Goal: Navigation & Orientation: Find specific page/section

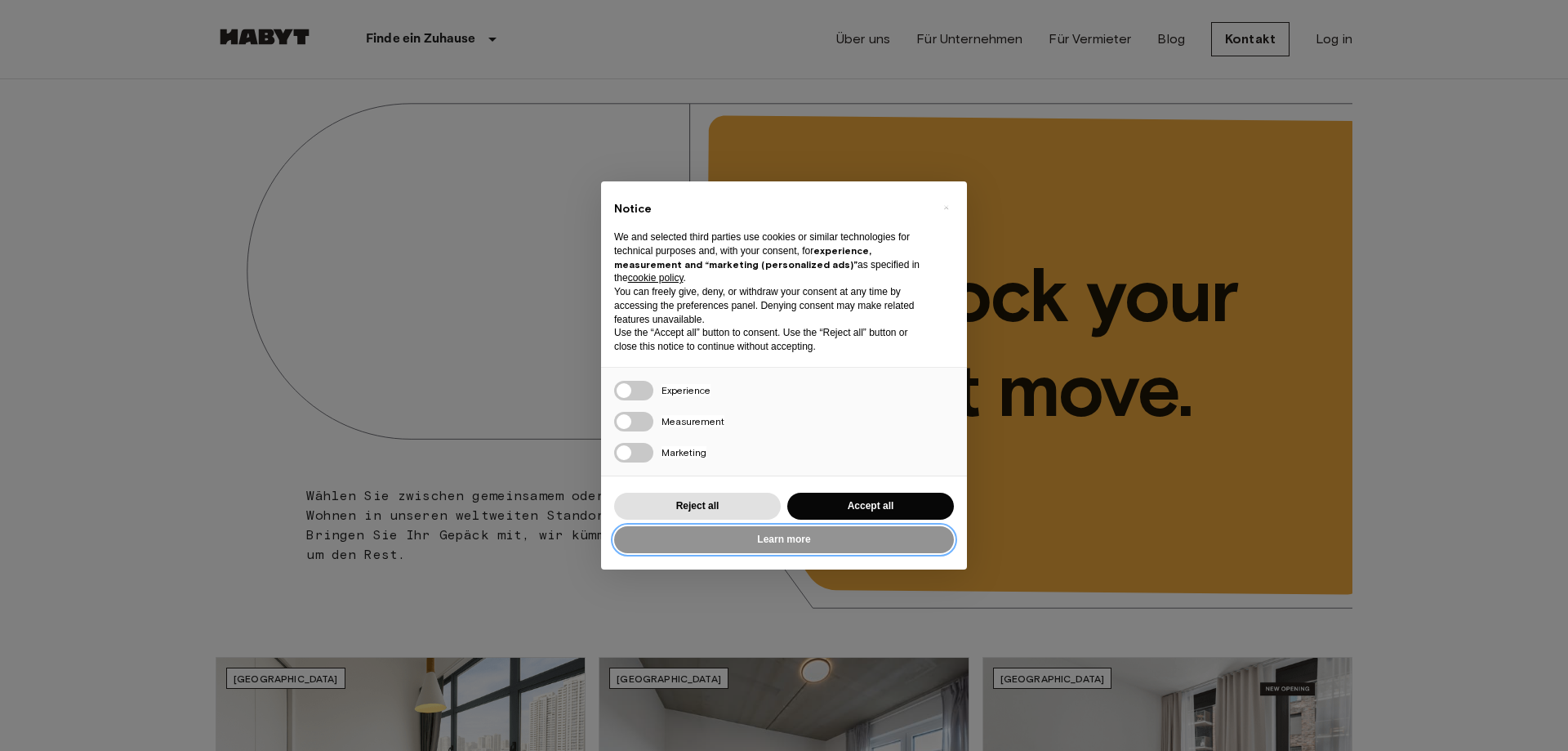
click at [757, 547] on button "Learn more" at bounding box center [784, 539] width 340 height 27
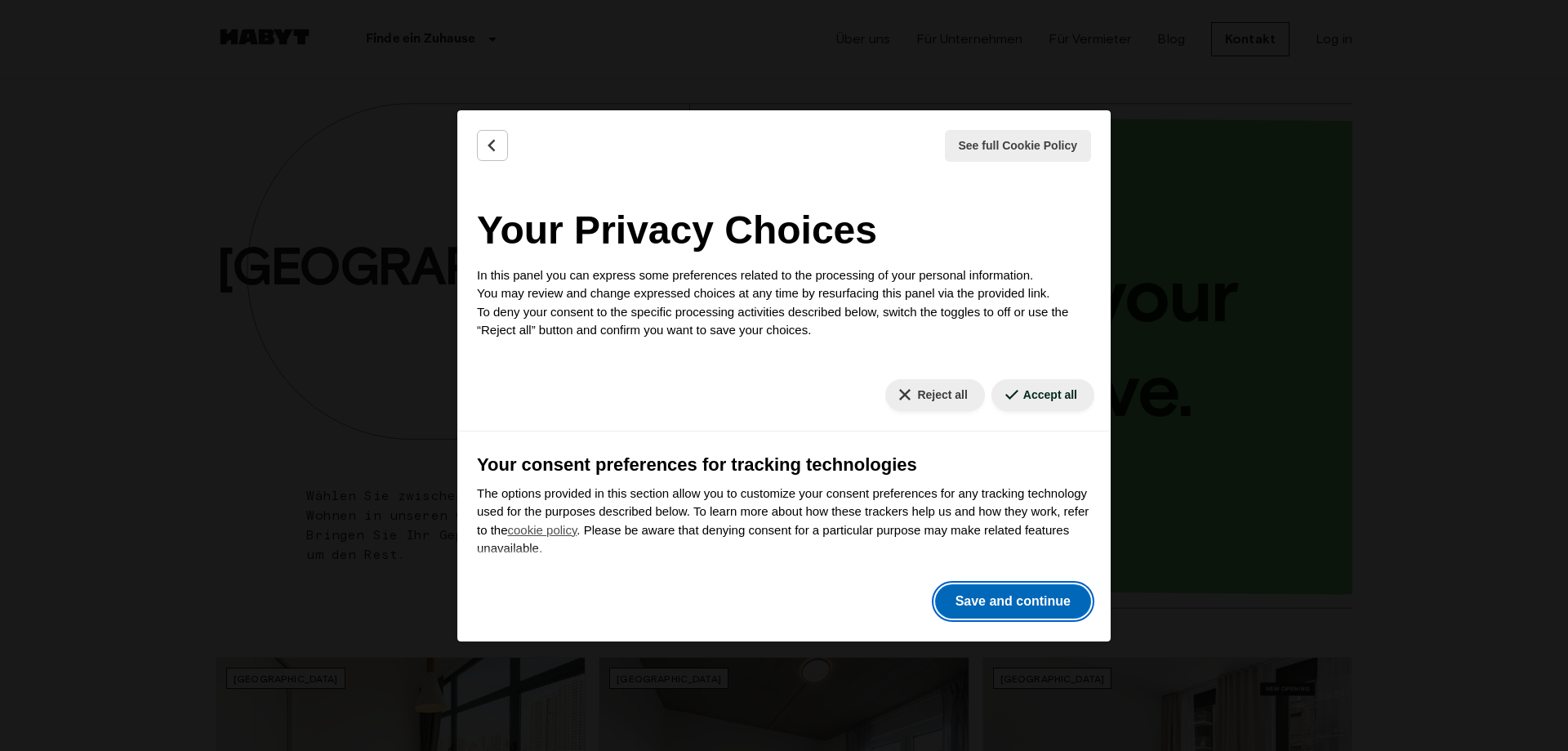
click at [1017, 606] on button "Save and continue" at bounding box center [1012, 601] width 156 height 34
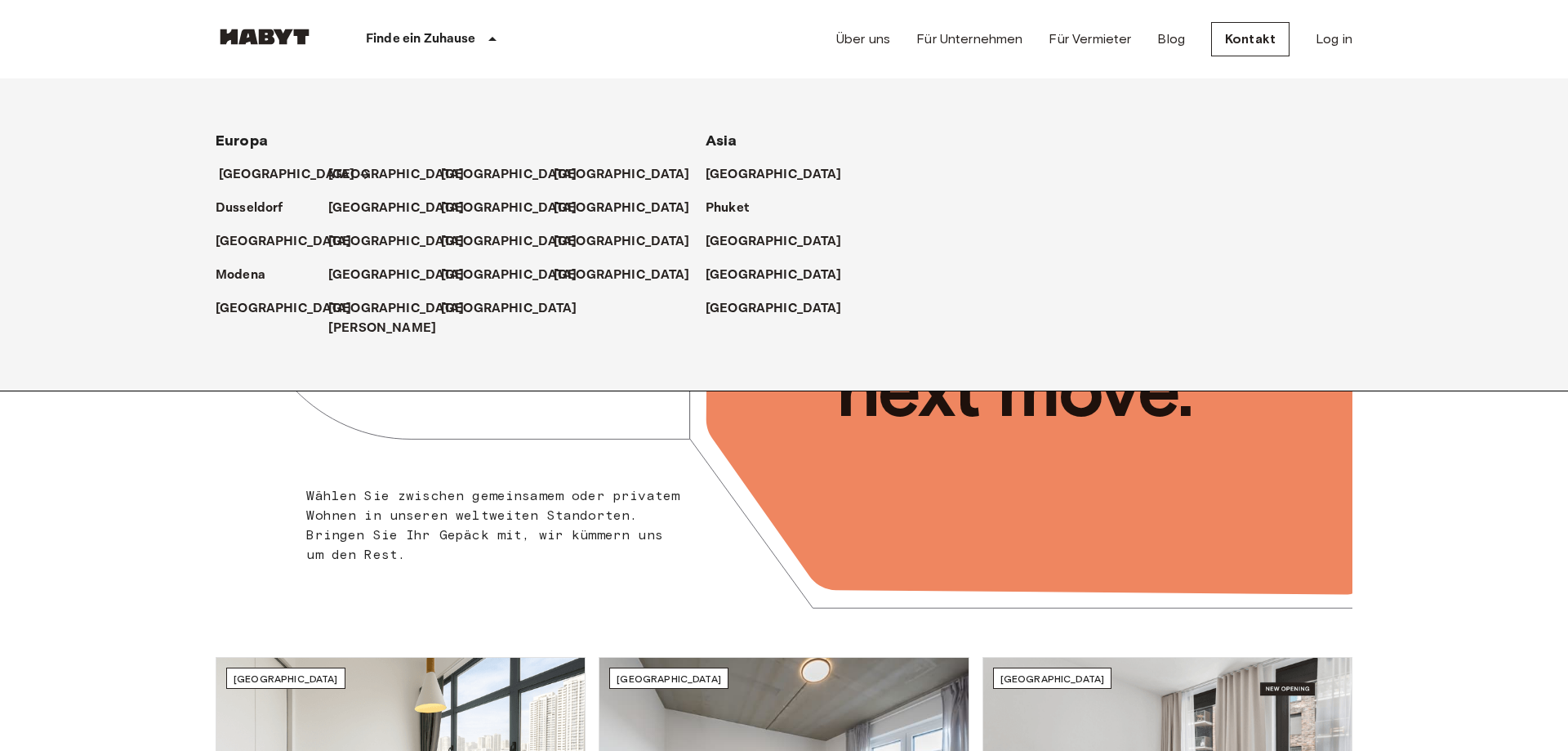
click at [245, 181] on p "[GEOGRAPHIC_DATA]" at bounding box center [286, 175] width 137 height 19
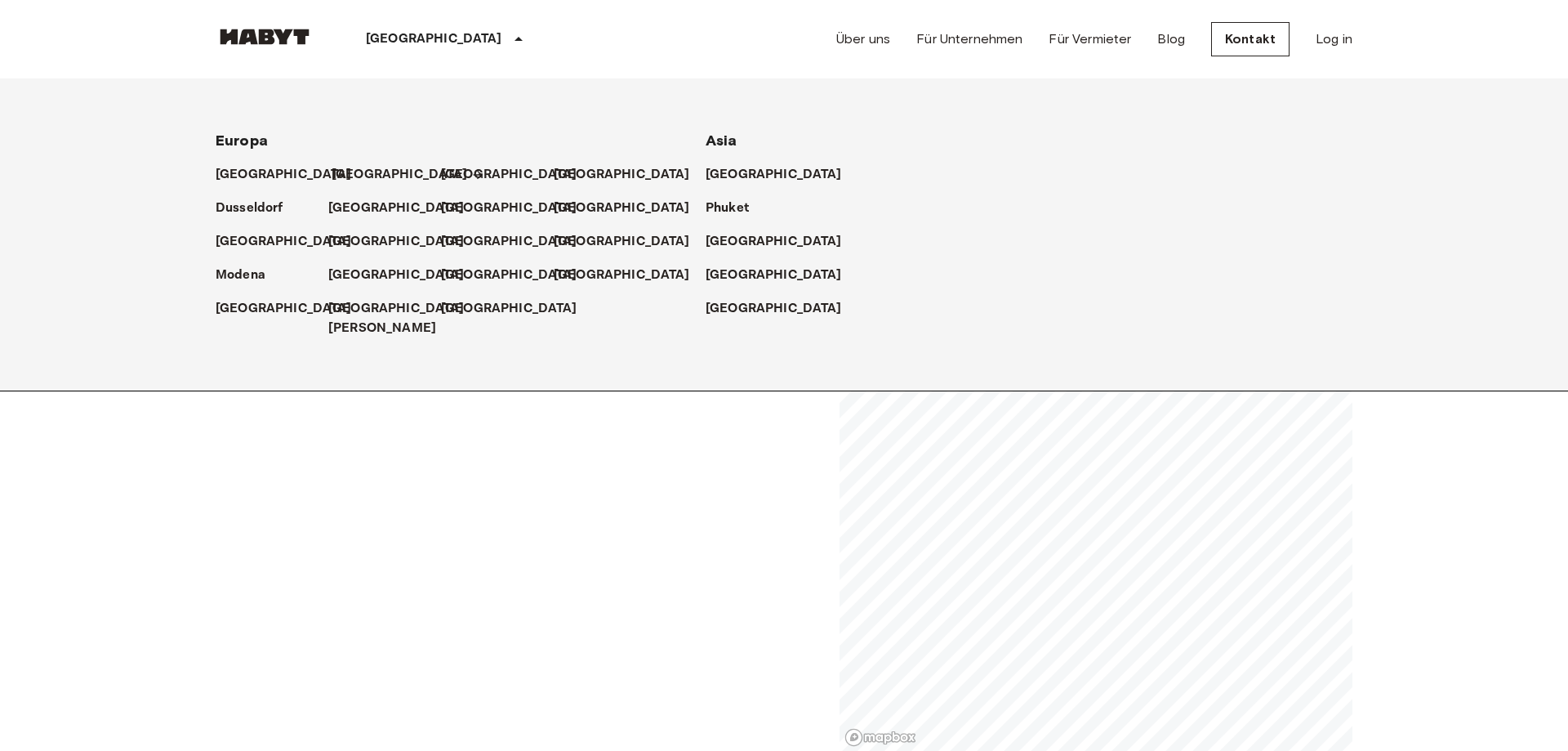
click at [340, 175] on p "[GEOGRAPHIC_DATA]" at bounding box center [399, 175] width 137 height 19
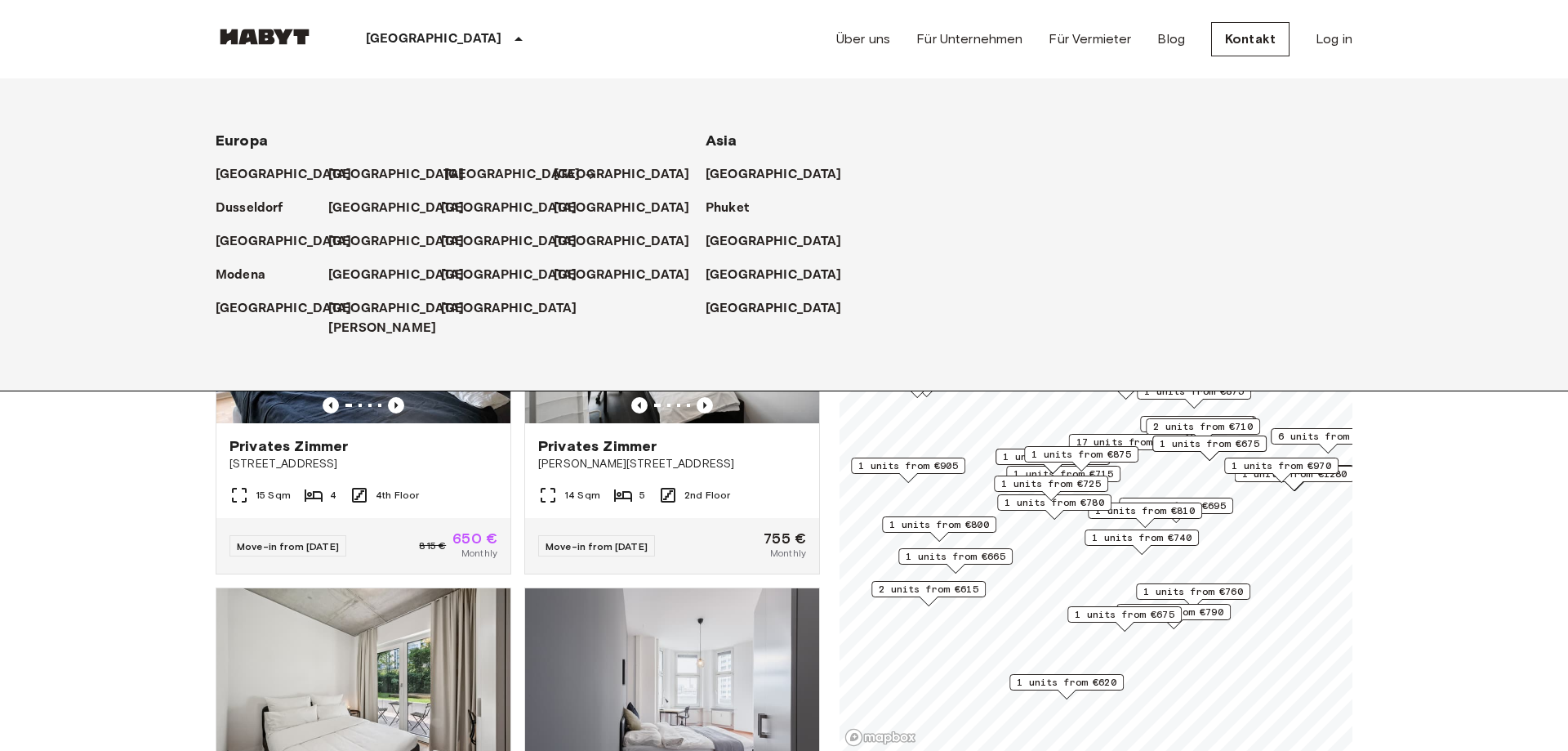
click at [457, 171] on p "[GEOGRAPHIC_DATA]" at bounding box center [512, 175] width 137 height 19
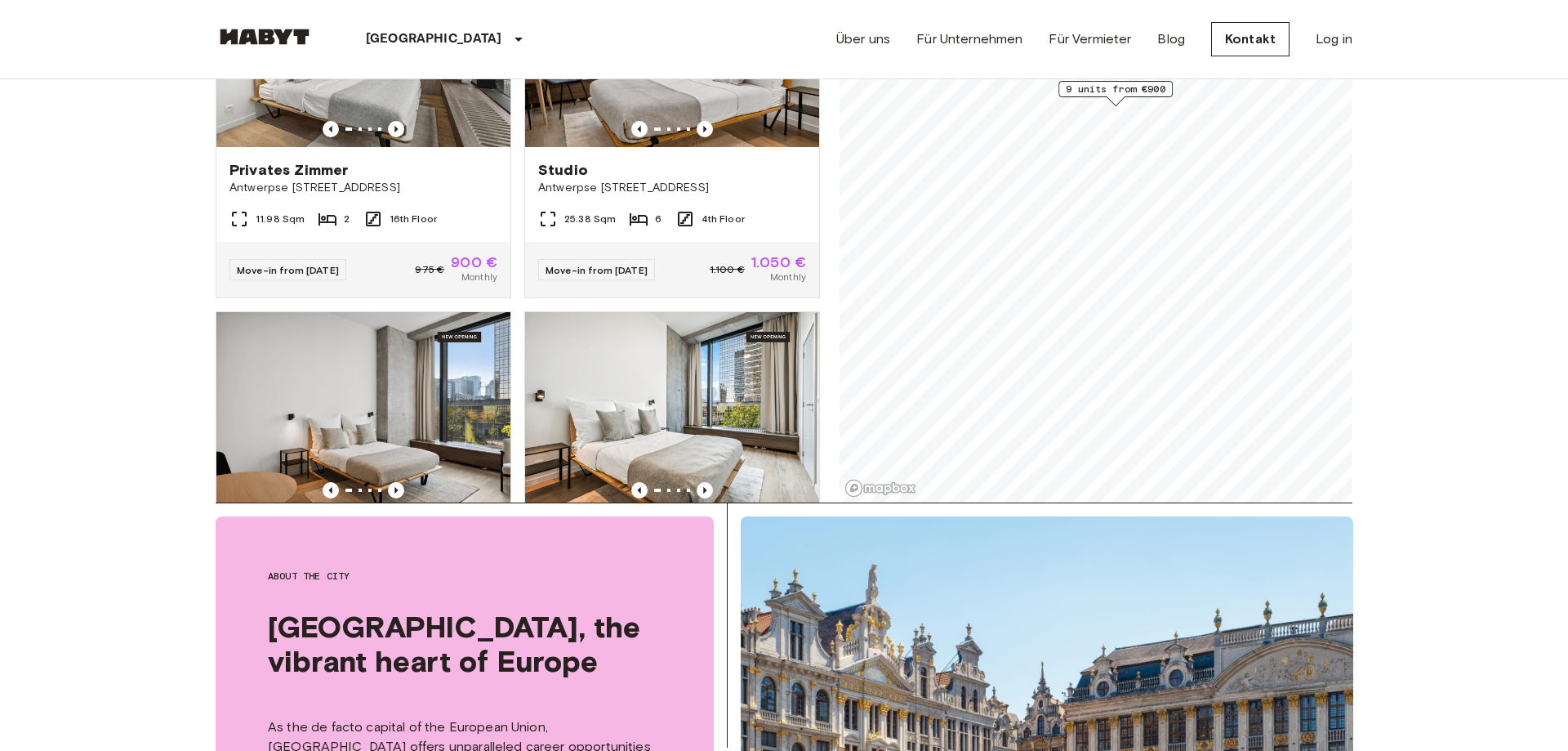
scroll to position [248, 0]
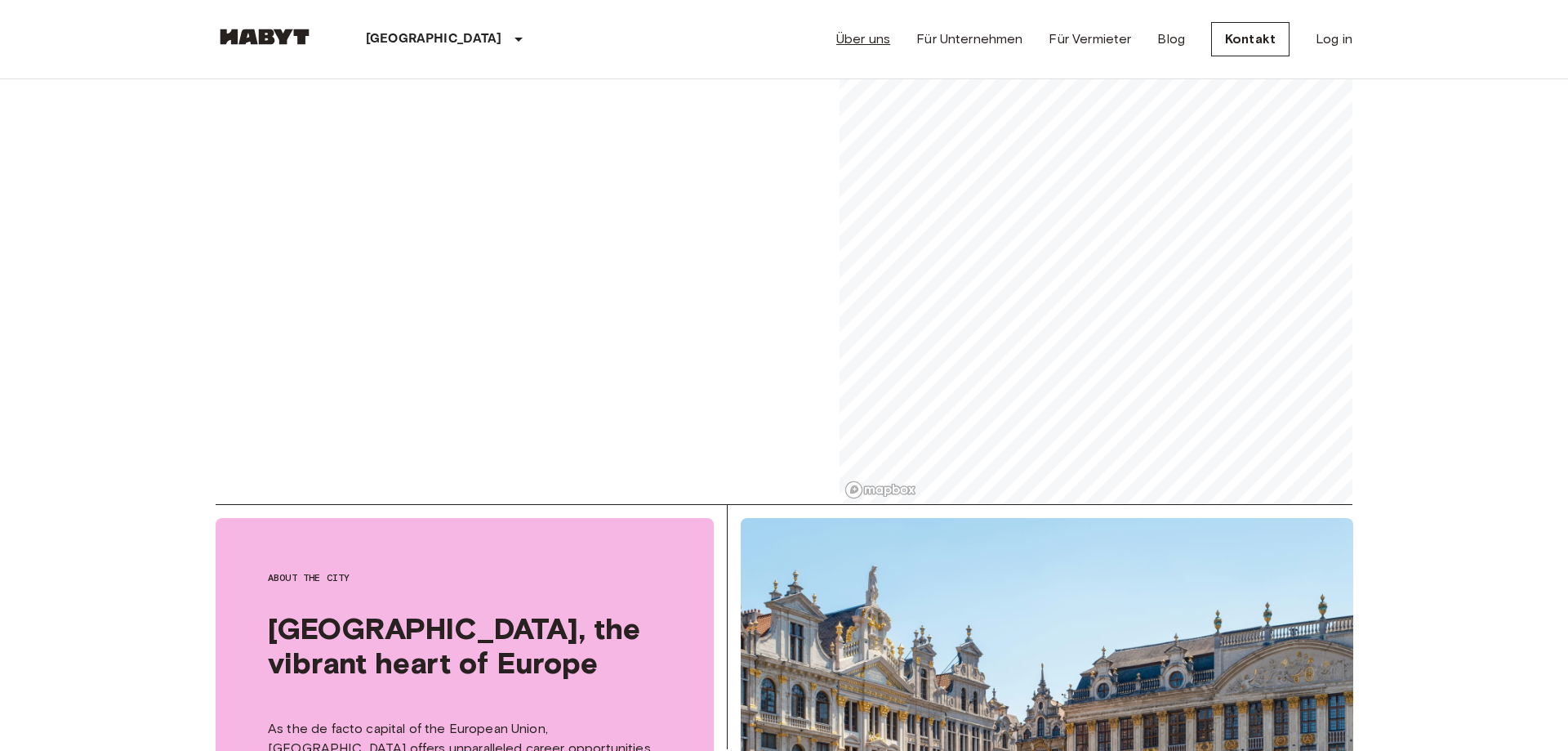
click at [879, 45] on link "Über uns" at bounding box center [862, 39] width 54 height 19
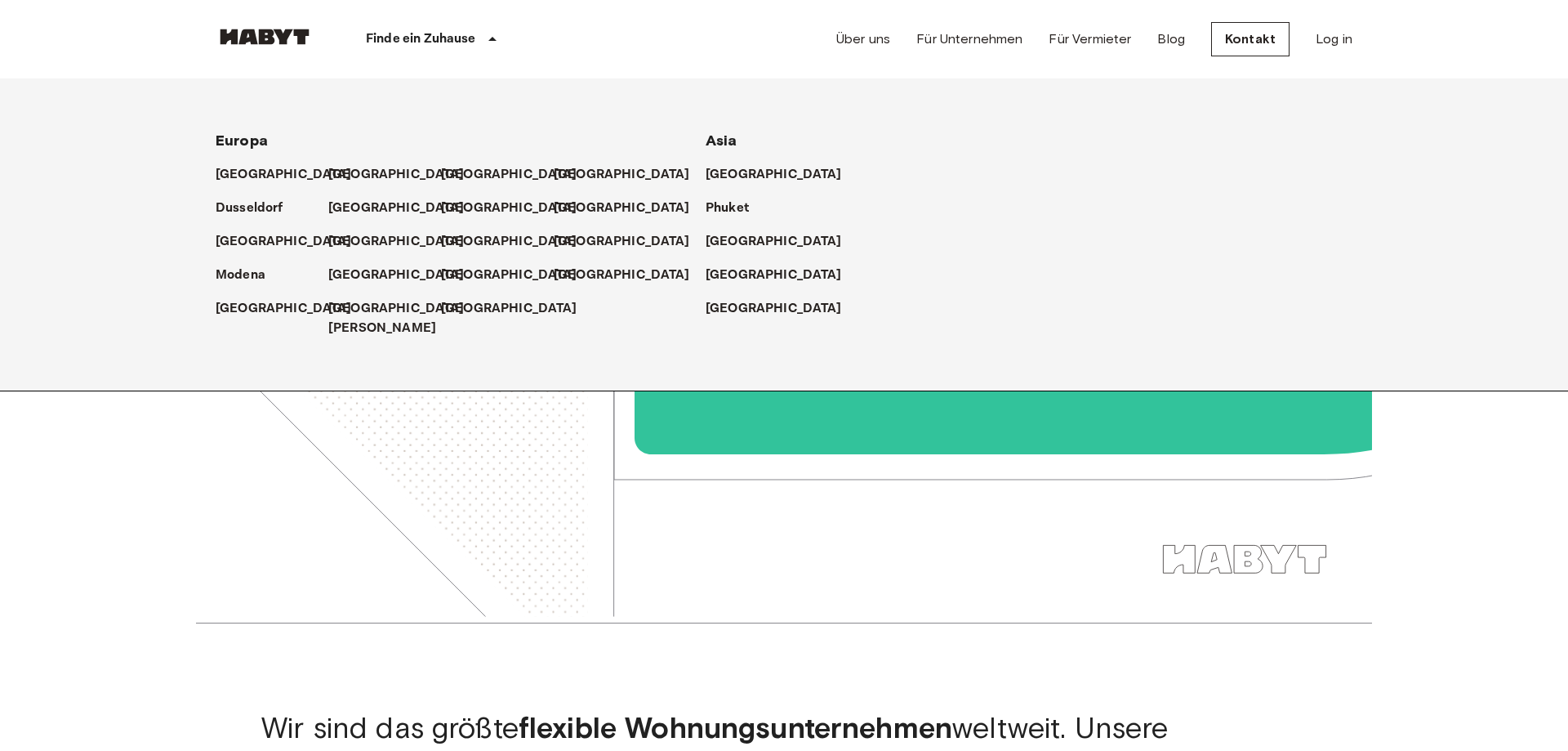
click at [438, 42] on p "Finde ein Zuhause" at bounding box center [420, 39] width 110 height 19
click at [413, 39] on p "Finde ein Zuhause" at bounding box center [420, 39] width 110 height 19
